Goal: Find specific page/section: Find specific page/section

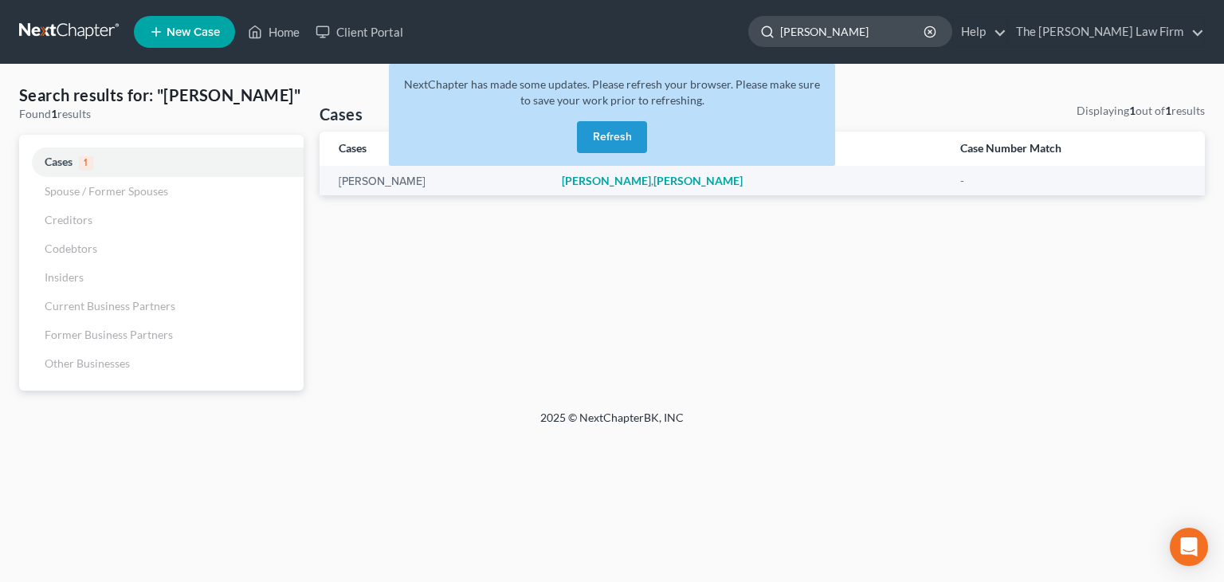
click at [904, 42] on input "miller, misty" at bounding box center [853, 31] width 146 height 29
type input "m"
type input "young, anna"
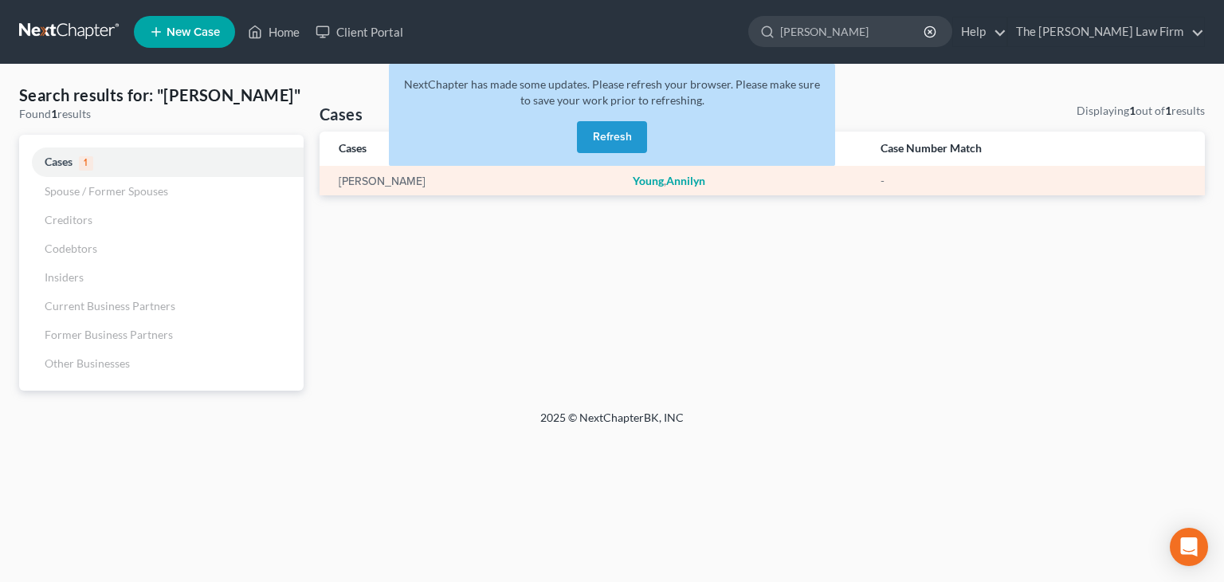
click at [675, 183] on em "Annilyn" at bounding box center [685, 181] width 39 height 14
click at [391, 185] on link "[PERSON_NAME]" at bounding box center [382, 181] width 87 height 11
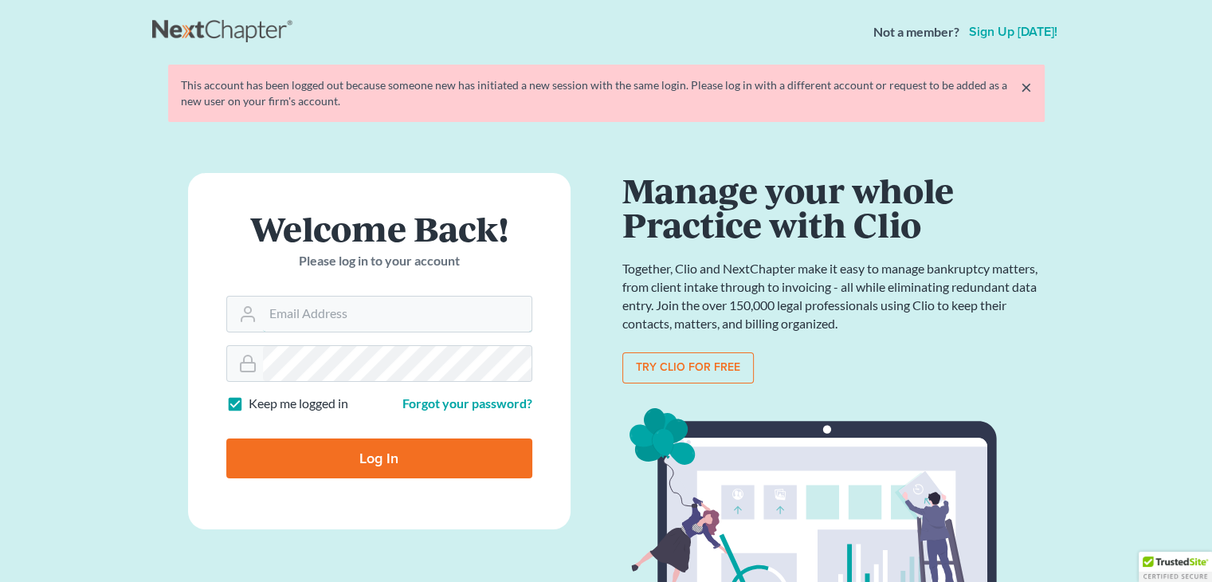
type input "[EMAIL_ADDRESS][DOMAIN_NAME]"
click at [382, 458] on input "Log In" at bounding box center [379, 458] width 306 height 40
type input "Thinking..."
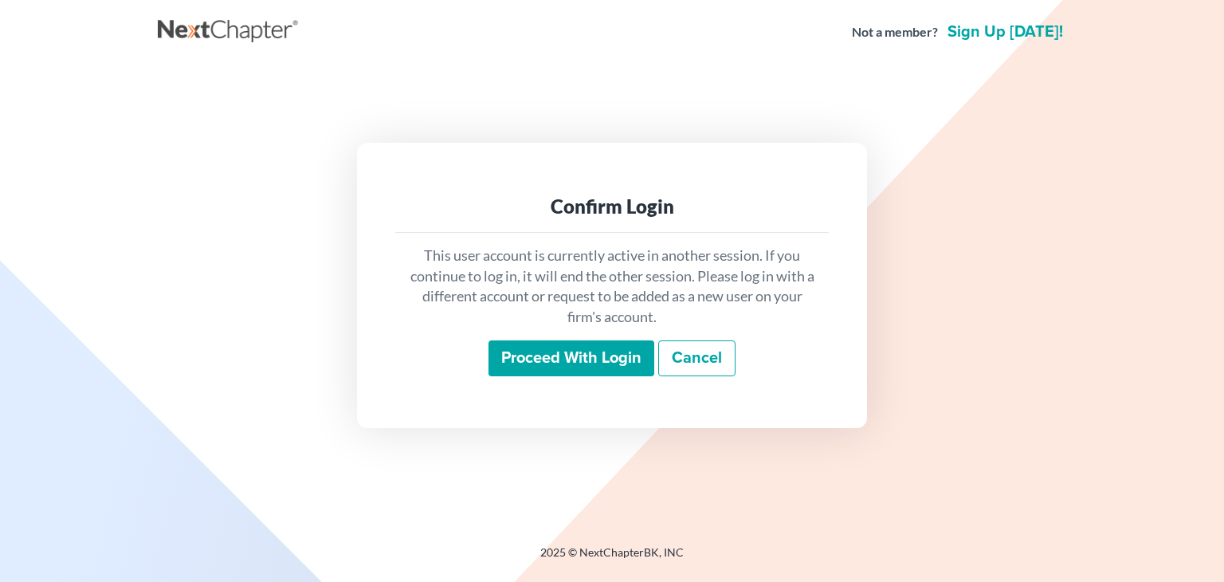
click at [529, 366] on input "Proceed with login" at bounding box center [572, 358] width 166 height 37
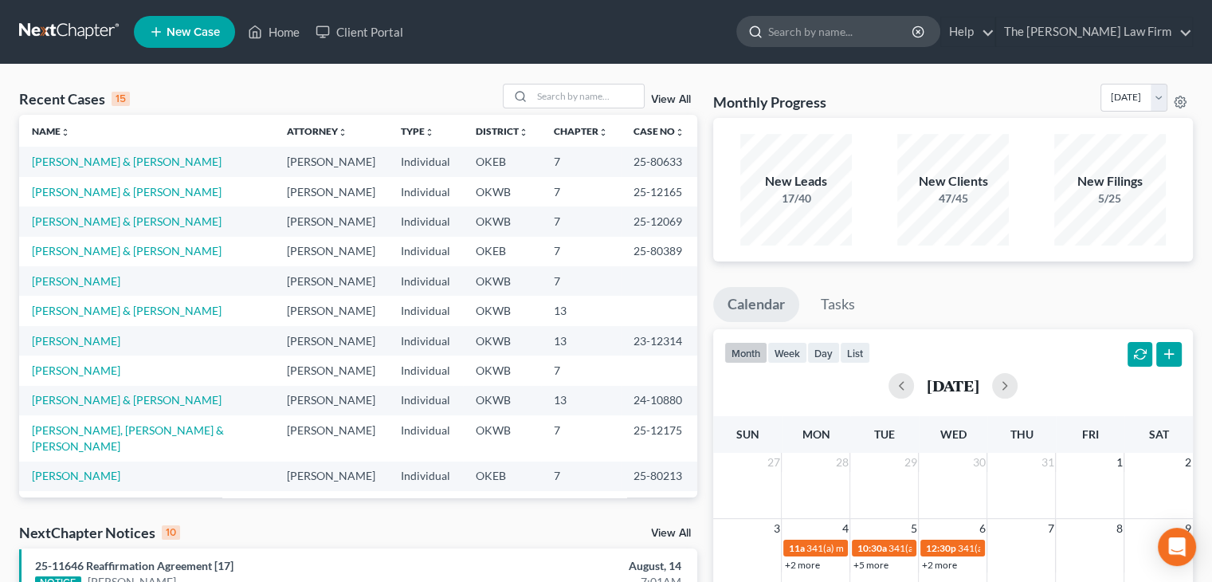
click at [879, 26] on input "search" at bounding box center [841, 31] width 146 height 29
type input "young"
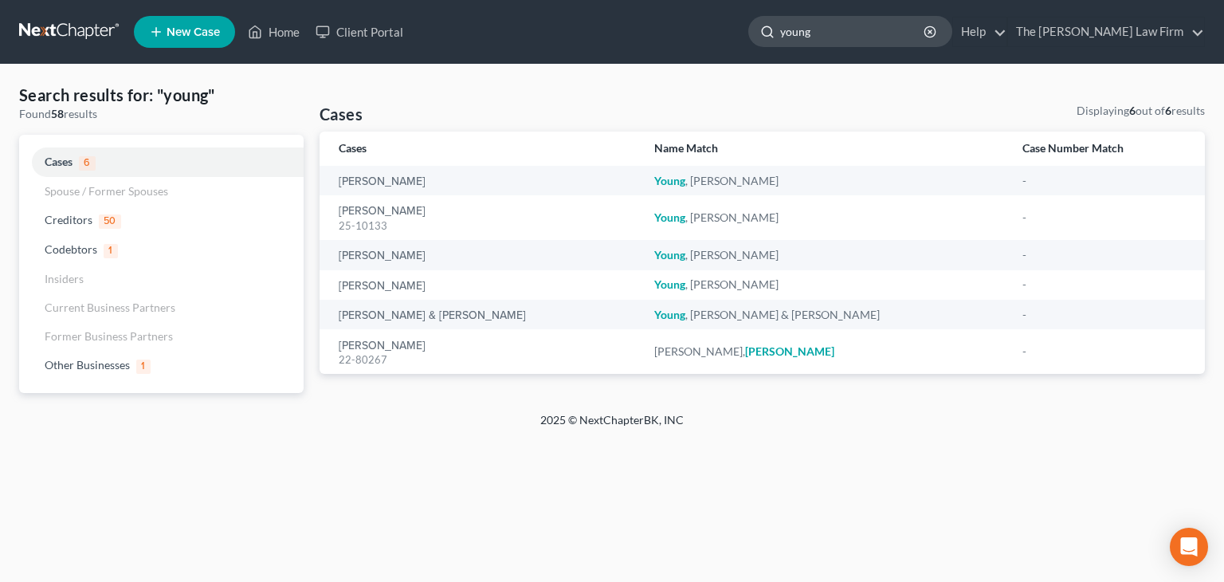
click at [879, 33] on input "young" at bounding box center [853, 31] width 146 height 29
type input "[PERSON_NAME]"
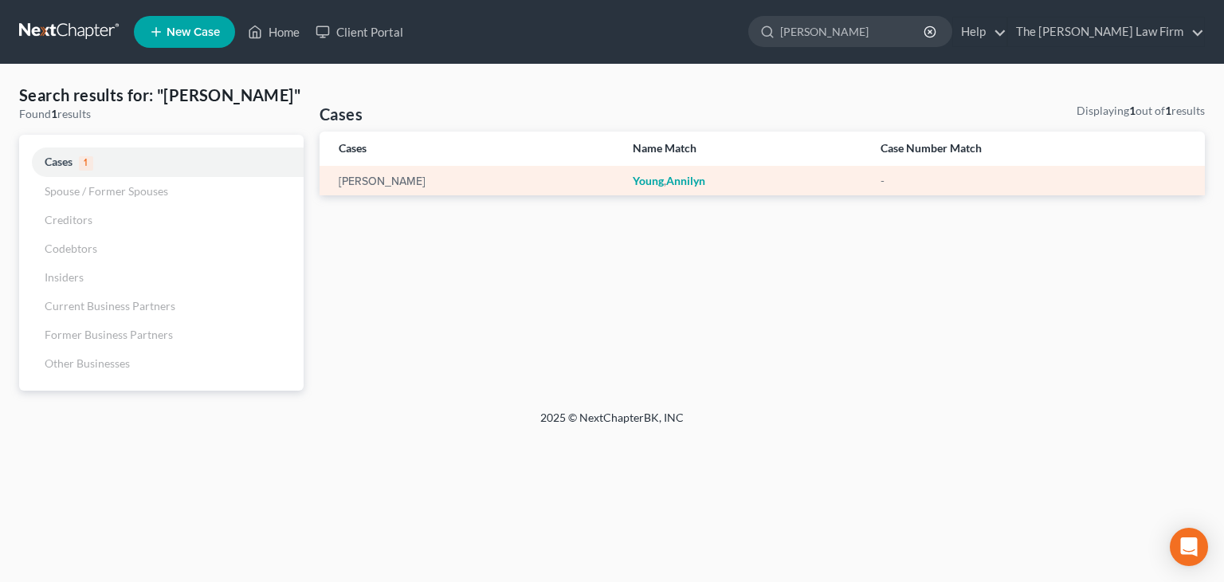
click at [666, 183] on em "Annilyn" at bounding box center [685, 181] width 39 height 14
click at [641, 183] on div "Young , Annilyn" at bounding box center [744, 181] width 222 height 16
click at [362, 173] on div "Young, Annilyn" at bounding box center [473, 181] width 269 height 16
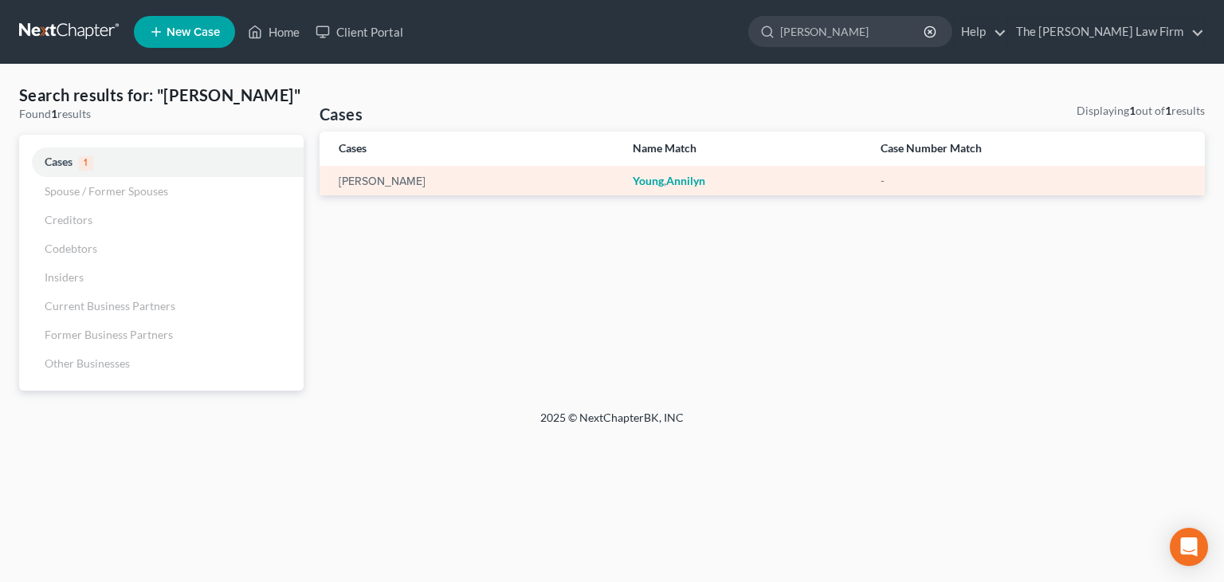
click at [800, 171] on td "Young , Annilyn" at bounding box center [744, 180] width 248 height 29
click at [640, 182] on div "Young , Annilyn" at bounding box center [744, 181] width 222 height 16
click at [418, 186] on div "Young, Annilyn" at bounding box center [473, 181] width 269 height 16
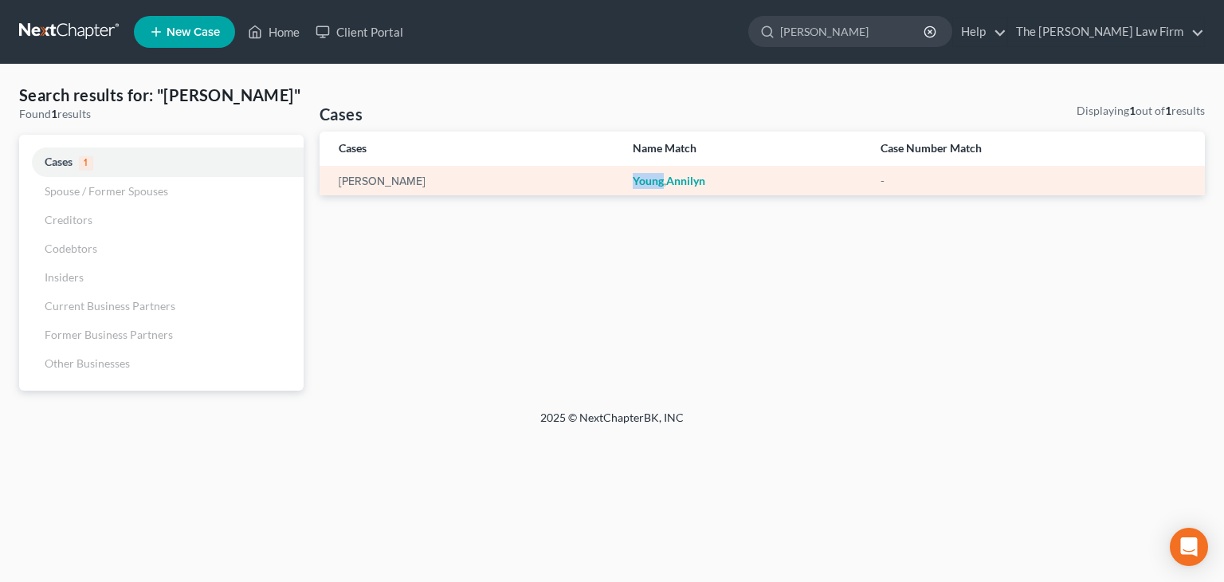
click at [418, 186] on div "Young, Annilyn" at bounding box center [473, 181] width 269 height 16
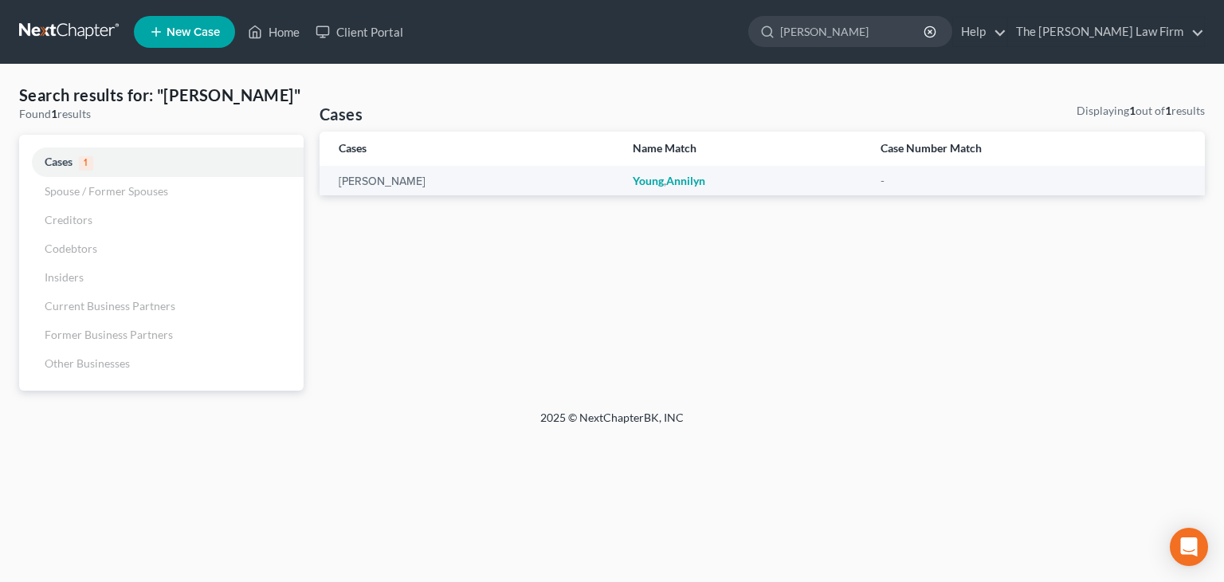
click at [685, 248] on div "Cases Displaying 1 out of 1 results Cases Name Match Case Number Match Young, A…" at bounding box center [763, 247] width 902 height 288
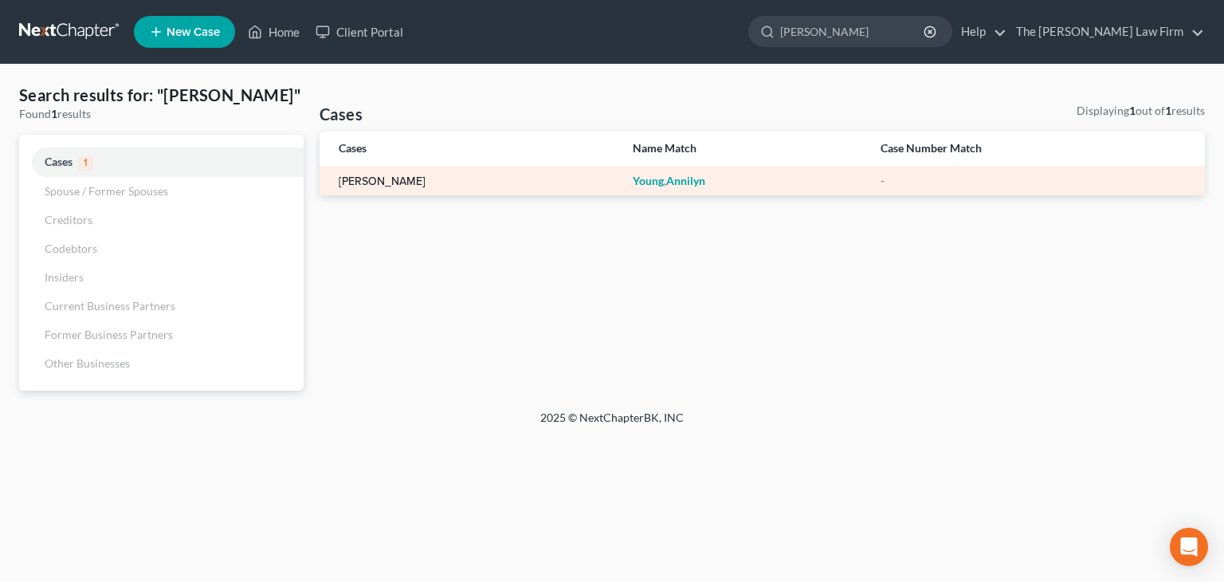
click at [395, 184] on link "Young, Annilyn" at bounding box center [382, 181] width 87 height 11
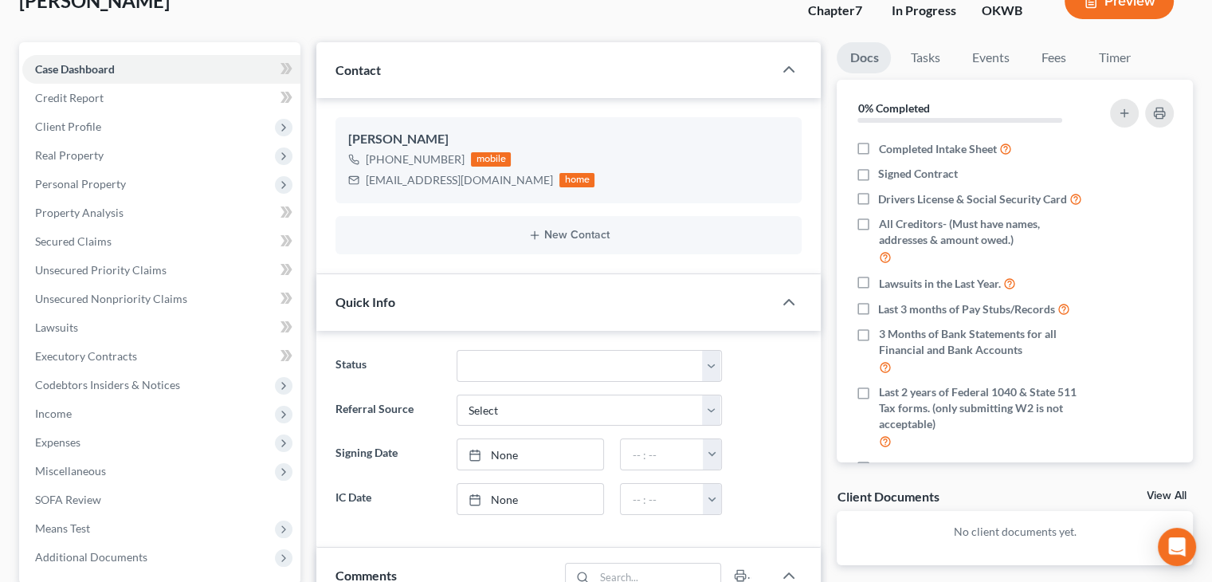
scroll to position [110, 0]
click at [878, 173] on label "Signed Contract" at bounding box center [918, 175] width 80 height 16
click at [885, 173] on input "Signed Contract" at bounding box center [890, 172] width 10 height 10
checkbox input "true"
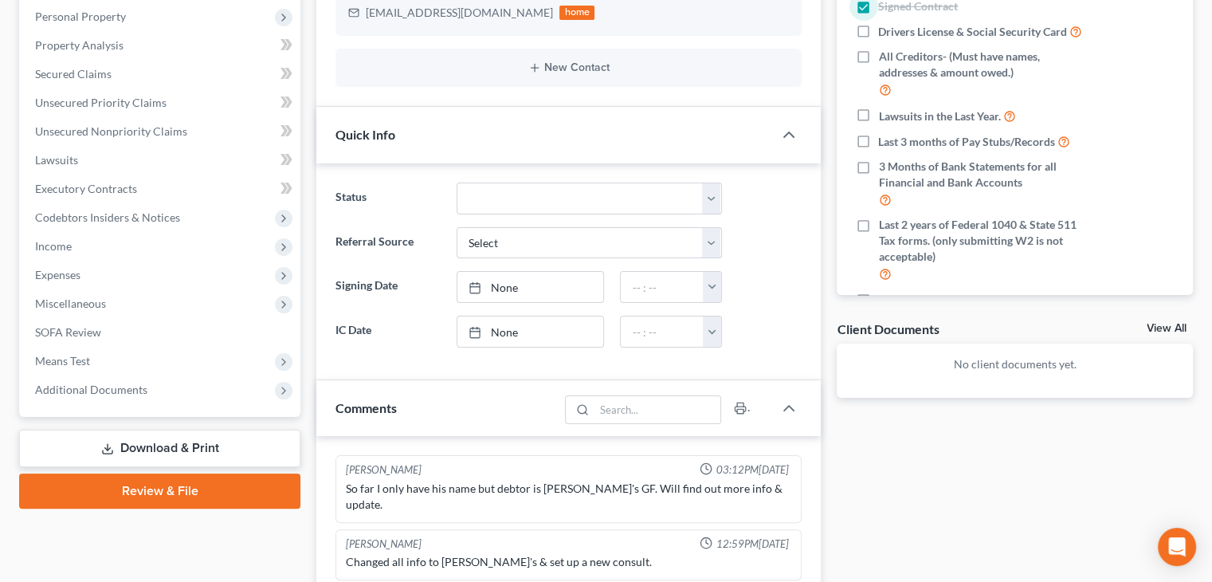
scroll to position [0, 0]
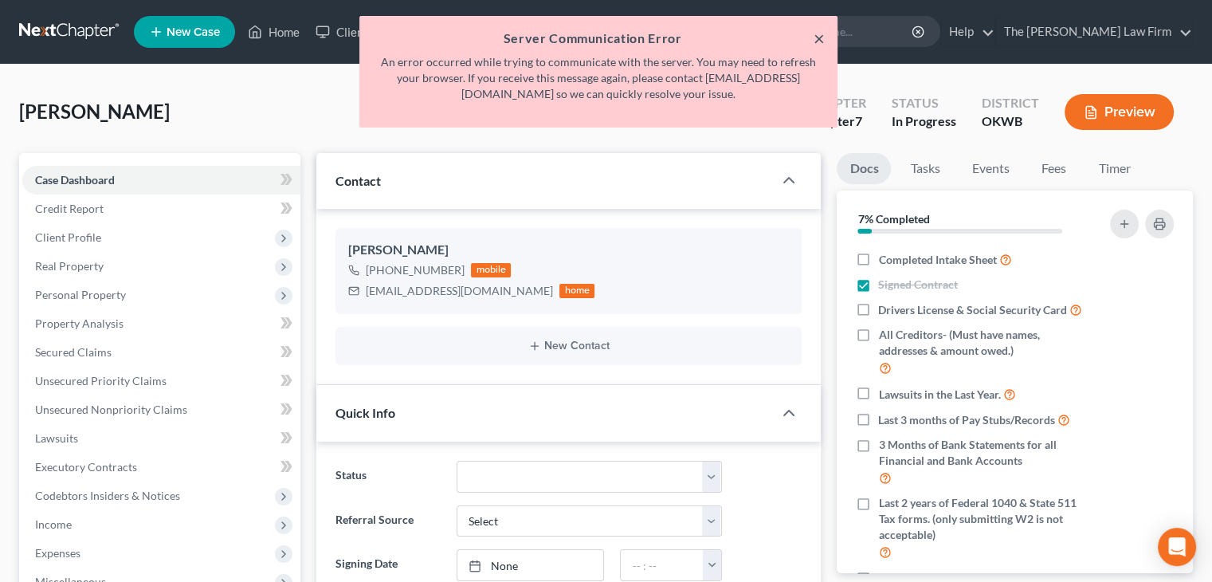
click at [816, 37] on button "×" at bounding box center [819, 38] width 11 height 19
click at [815, 41] on button "×" at bounding box center [819, 38] width 11 height 19
